Goal: Information Seeking & Learning: Find specific fact

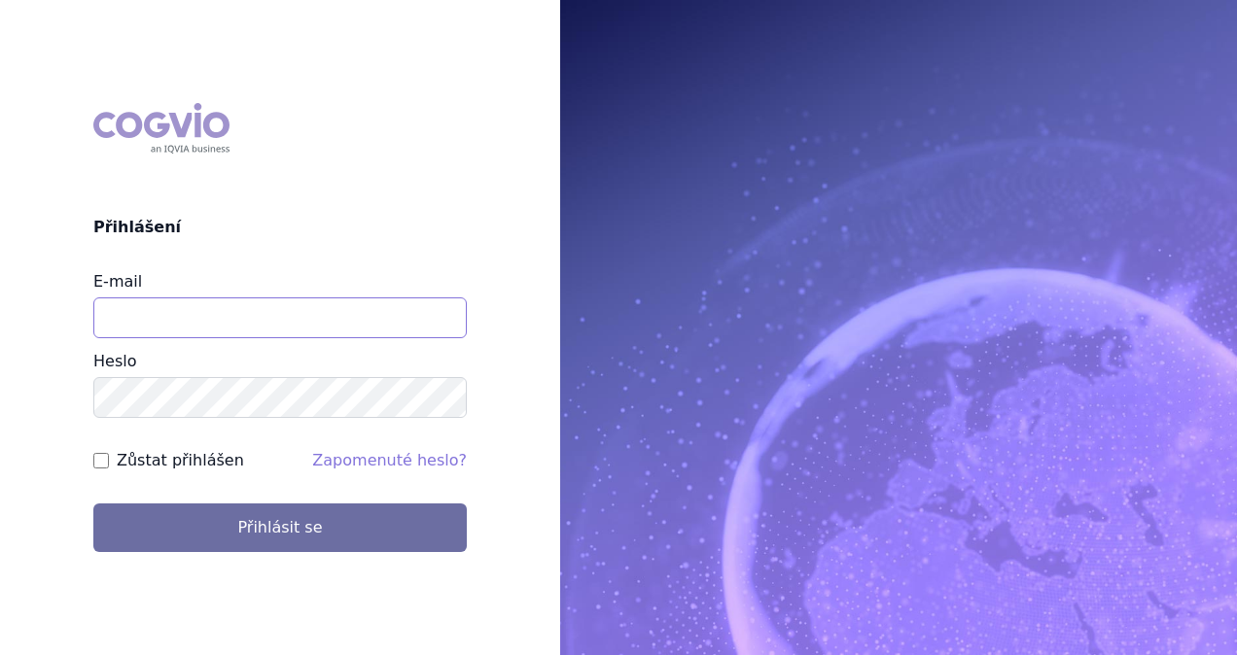
click at [183, 330] on input "E-mail" at bounding box center [279, 318] width 373 height 41
type input "michaela.x.tauchmanova@gsk.com"
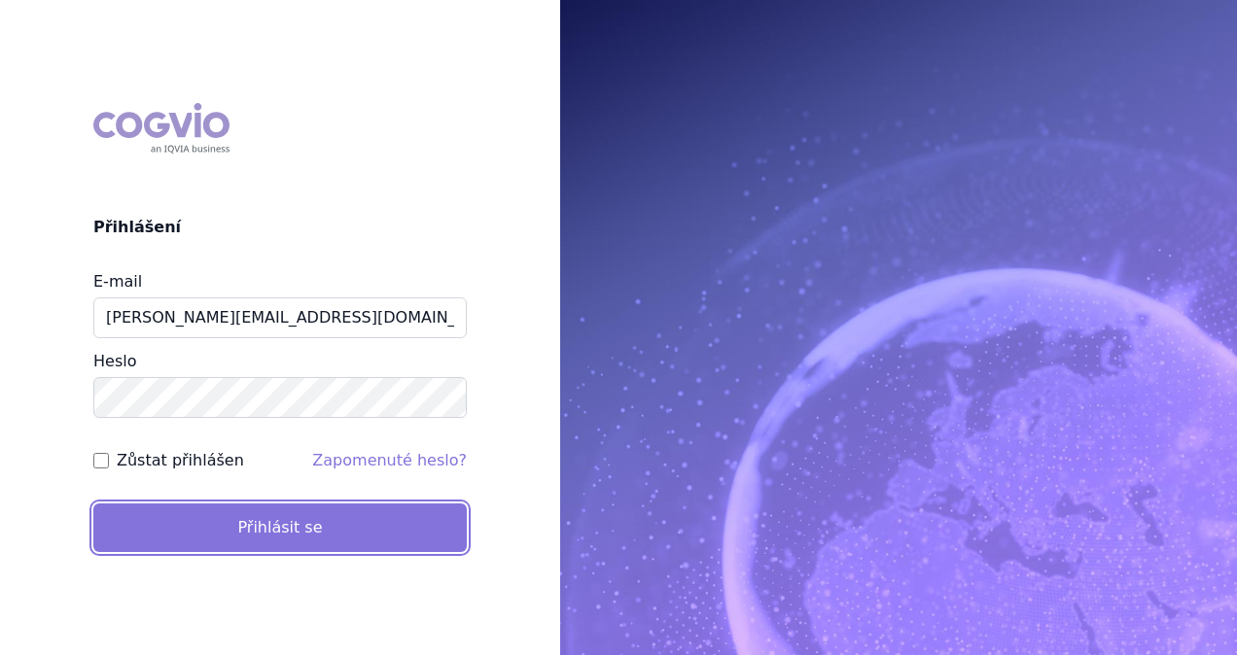
click at [247, 525] on button "Přihlásit se" at bounding box center [279, 528] width 373 height 49
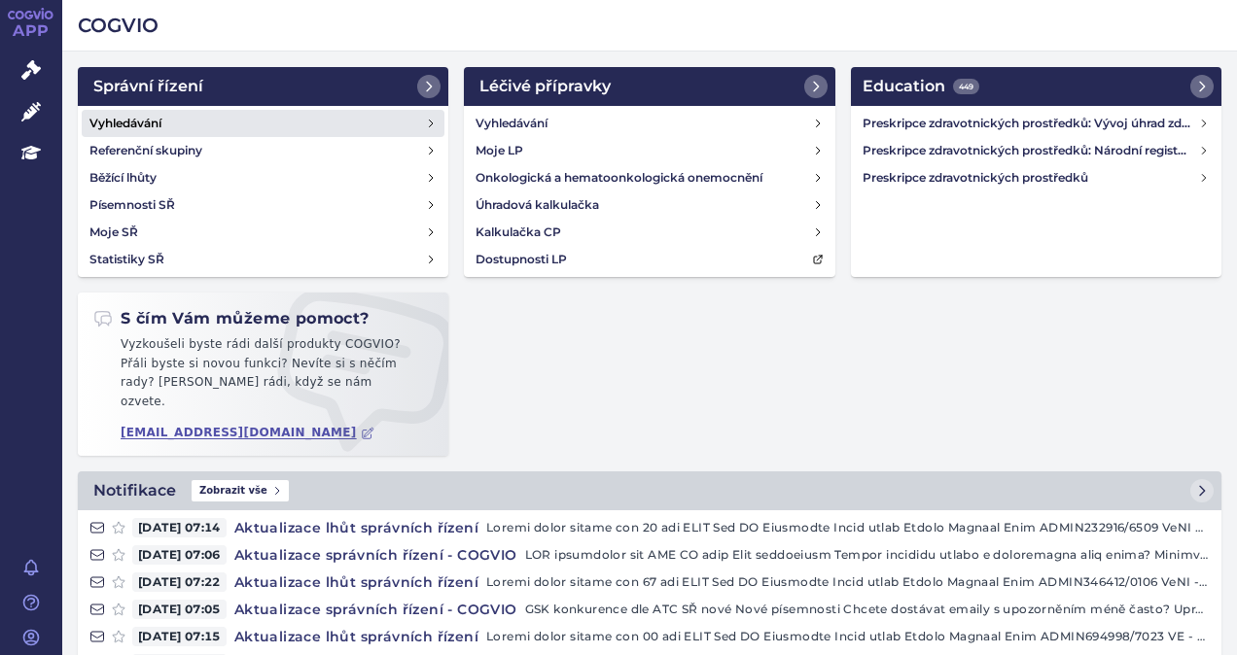
click at [128, 118] on h4 "Vyhledávání" at bounding box center [125, 123] width 72 height 19
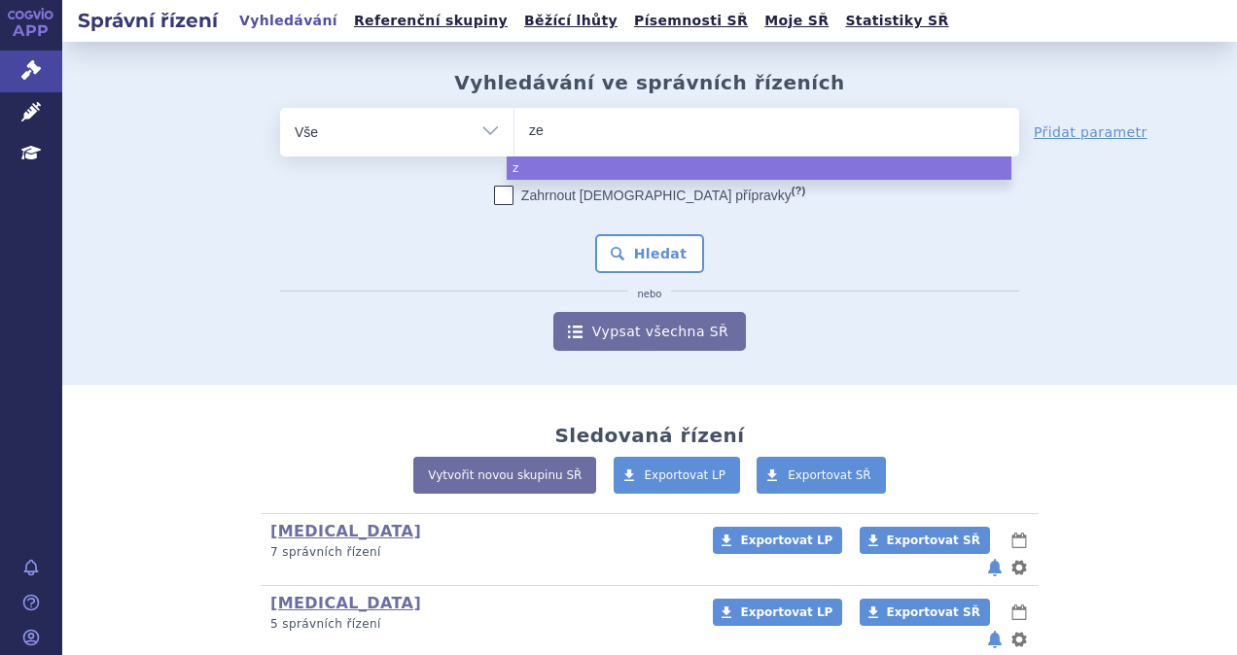
type input "zej"
type input "zejul"
type input "zejula"
select select "zejula"
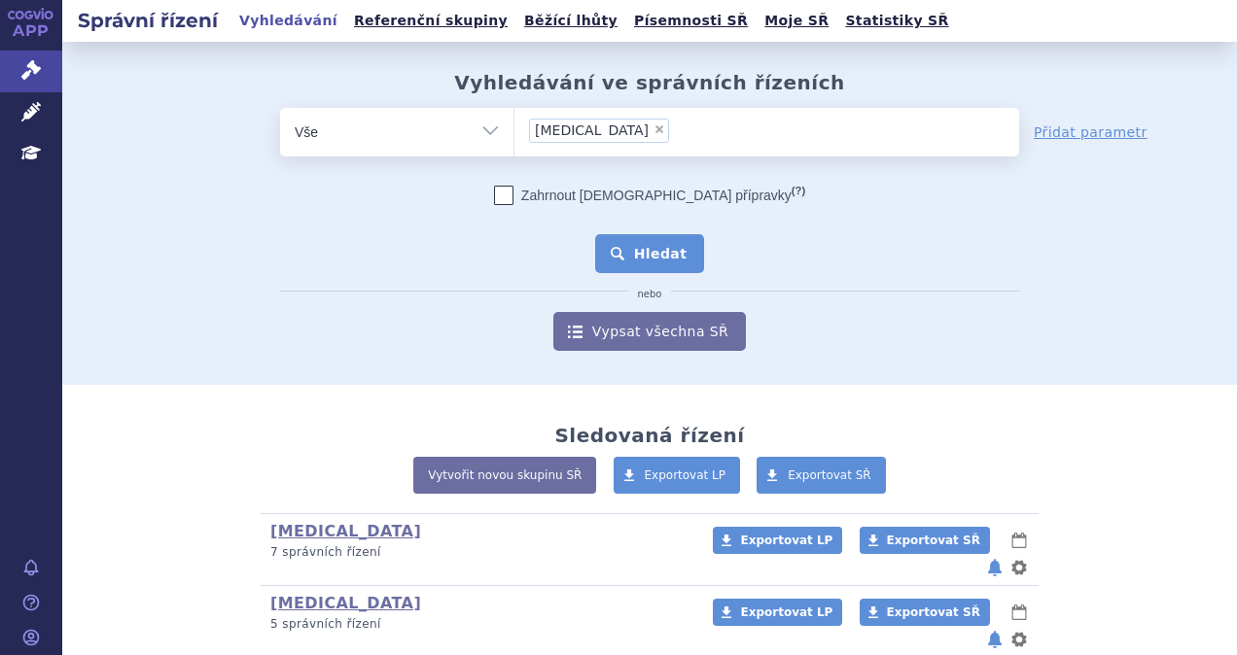
click at [648, 253] on button "Hledat" at bounding box center [650, 253] width 110 height 39
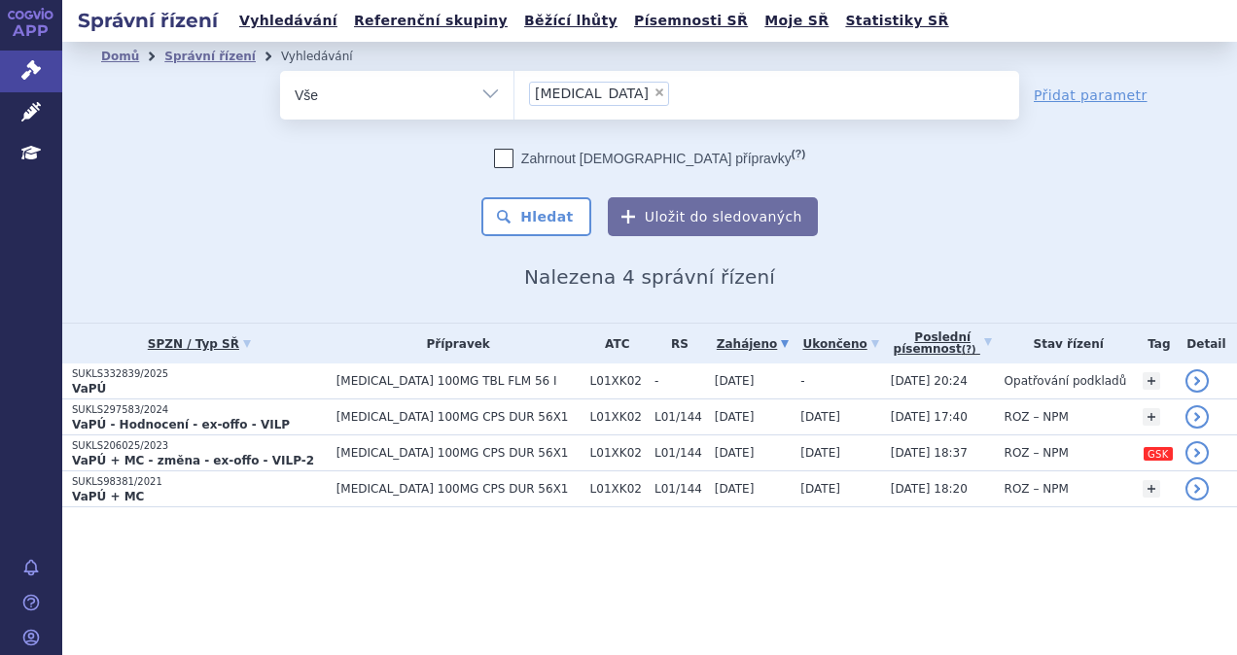
click at [376, 378] on span "[MEDICAL_DATA] 100MG TBL FLM 56 I" at bounding box center [458, 381] width 244 height 14
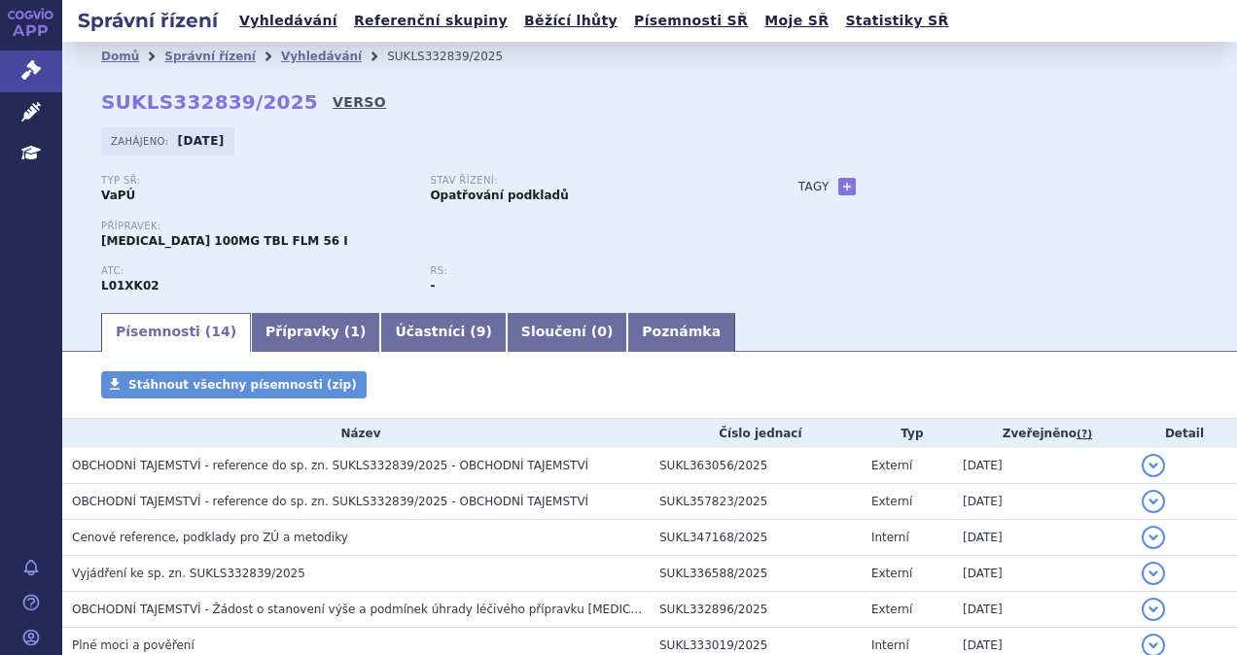
click at [333, 101] on link "VERSO" at bounding box center [359, 101] width 53 height 19
drag, startPoint x: 279, startPoint y: 107, endPoint x: 97, endPoint y: 107, distance: 181.8
click at [97, 107] on div "Domů Správní řízení Vyhledávání SUKLS332839/2025 SUKLS332839/2025 VERSO Zahájen…" at bounding box center [649, 190] width 1175 height 239
copy strong "SUKLS332839/2025"
click at [286, 24] on link "Vyhledávání" at bounding box center [288, 21] width 110 height 26
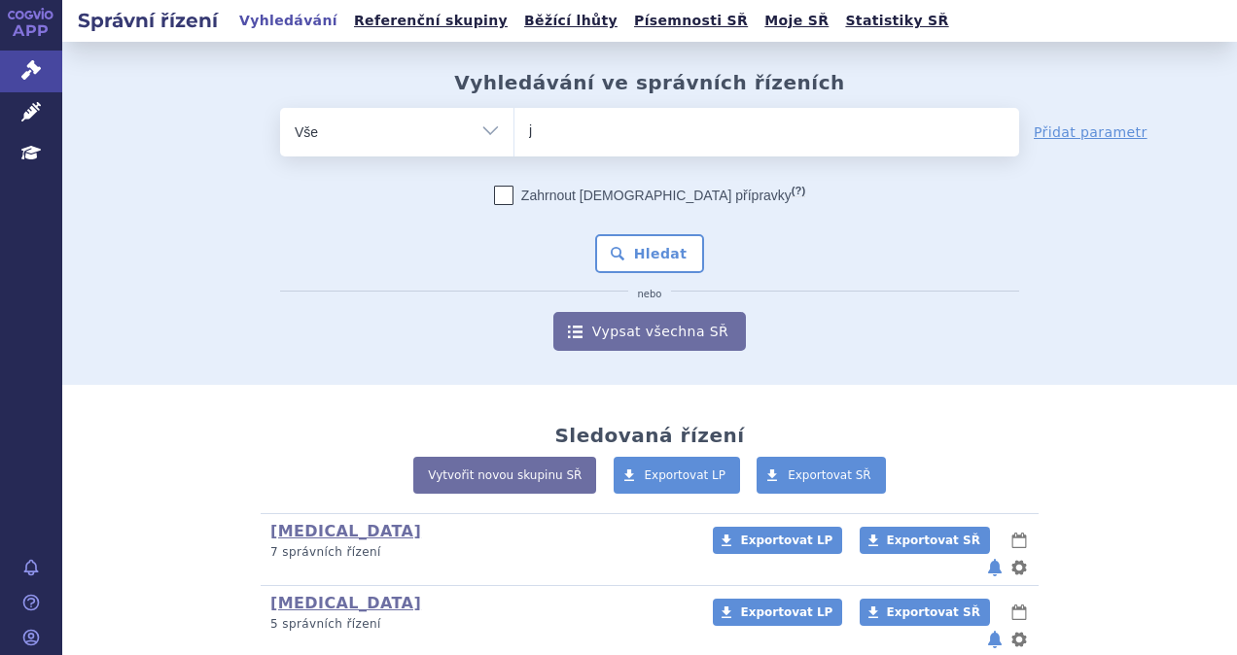
type input "je"
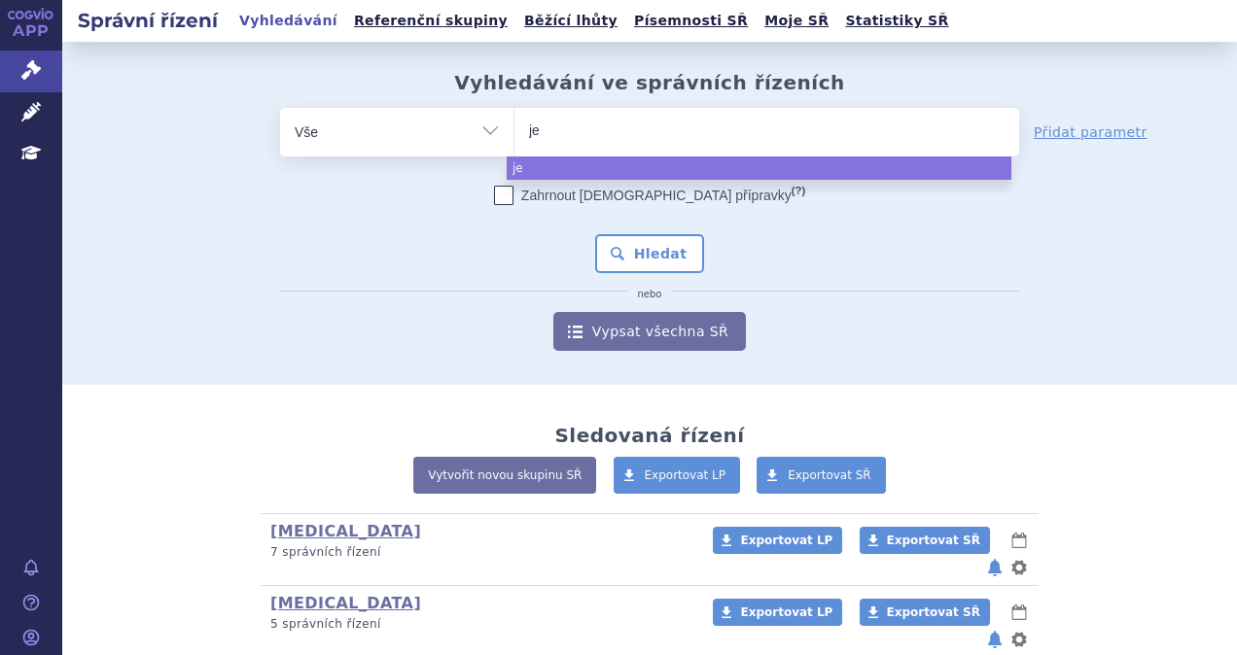
type input "jem"
type input "jeme"
type input "jem"
type input "jempe"
type input "jemperl"
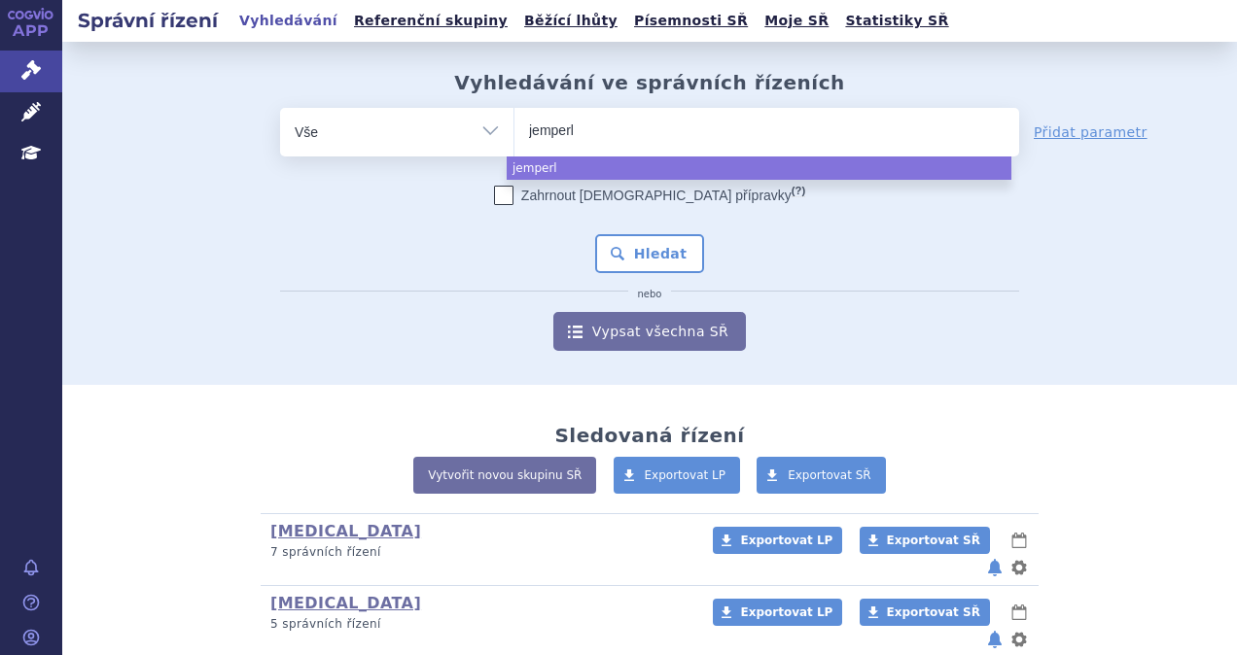
type input "[MEDICAL_DATA]"
select select "[MEDICAL_DATA]"
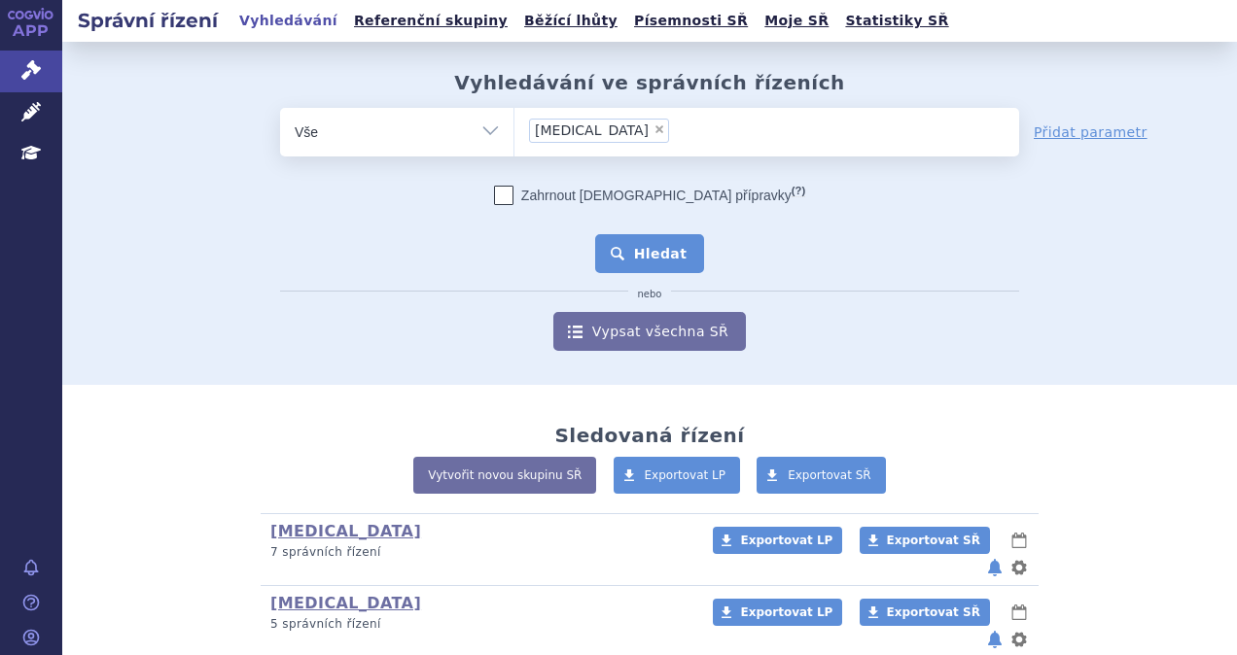
click at [628, 253] on button "Hledat" at bounding box center [650, 253] width 110 height 39
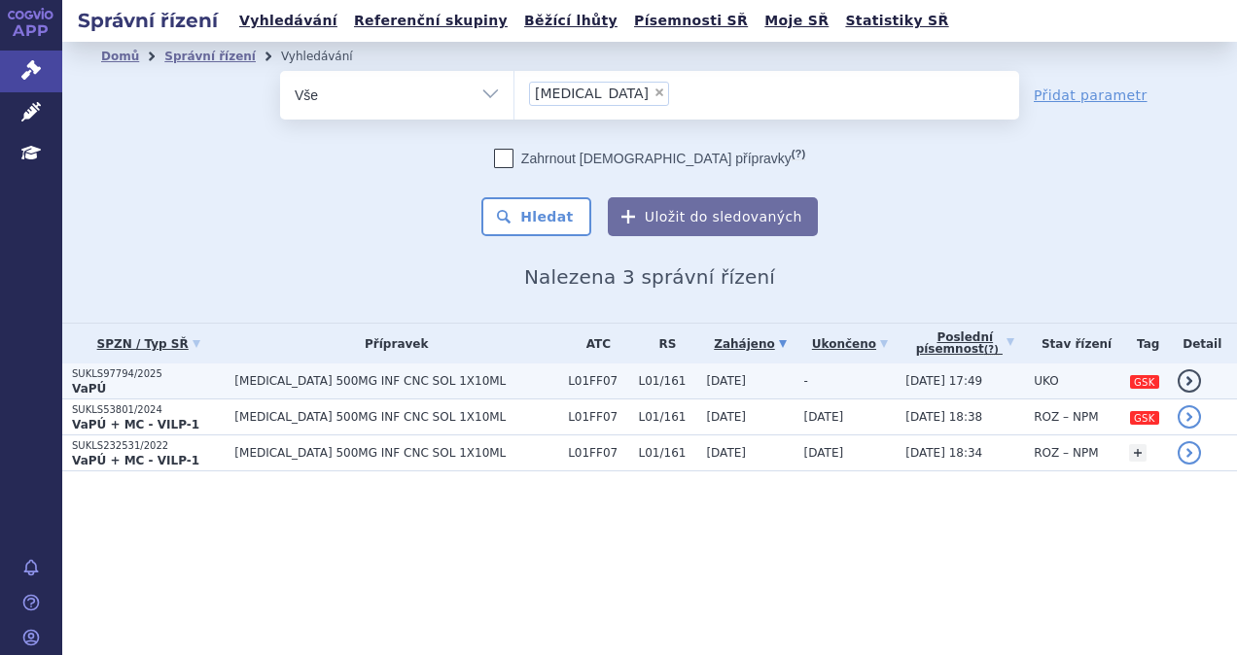
click at [378, 385] on span "[MEDICAL_DATA] 500MG INF CNC SOL 1X10ML" at bounding box center [396, 381] width 324 height 14
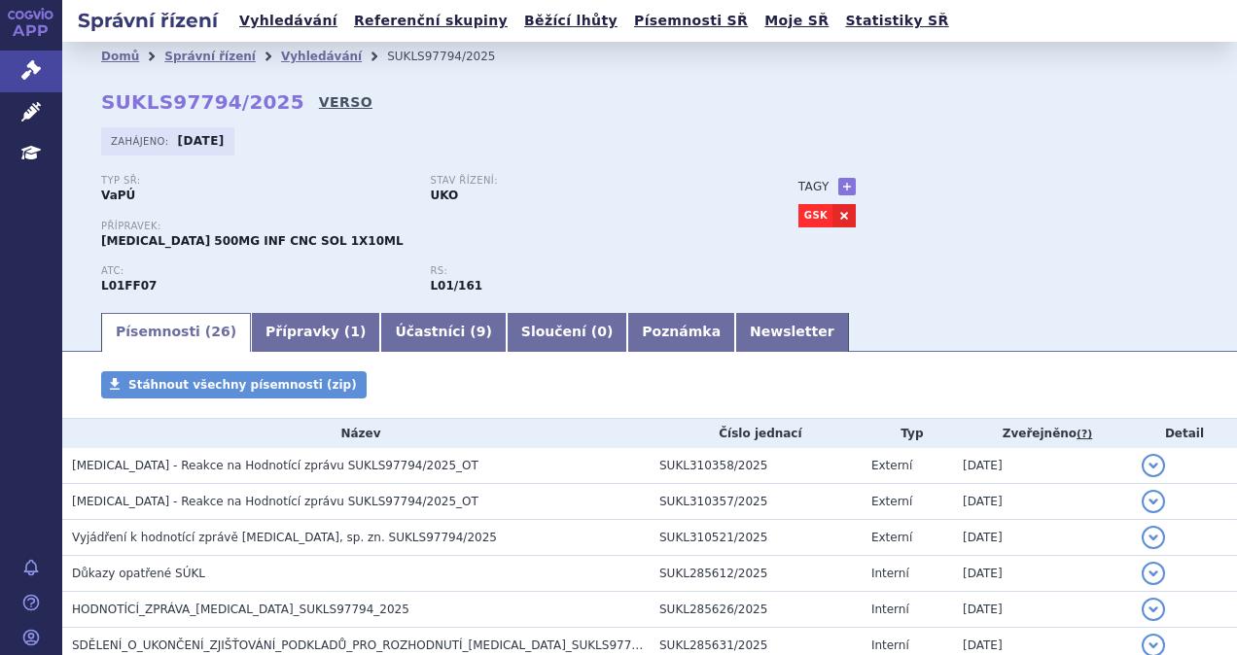
click at [319, 99] on link "VERSO" at bounding box center [345, 101] width 53 height 19
